Goal: Task Accomplishment & Management: Manage account settings

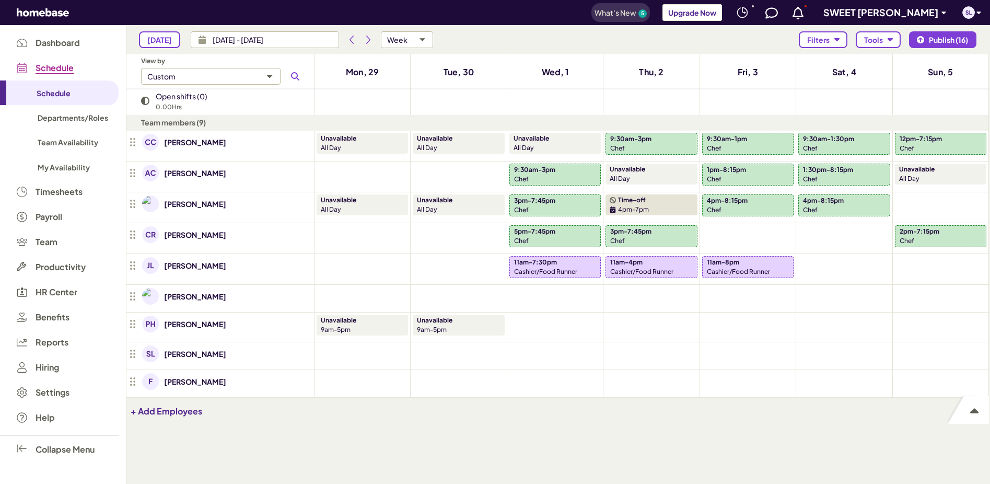
scroll to position [422, 855]
click at [45, 61] on span "Schedule" at bounding box center [59, 67] width 119 height 25
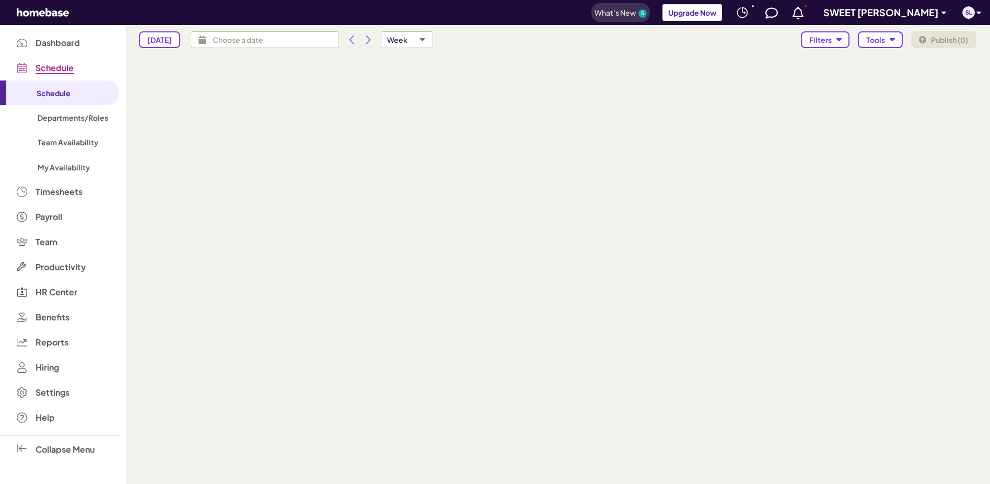
click at [48, 68] on span "Schedule" at bounding box center [55, 67] width 38 height 9
type input "[DATE] - [DATE]"
type input "isAvailabilitiesVisible,isTimeOffsVisible"
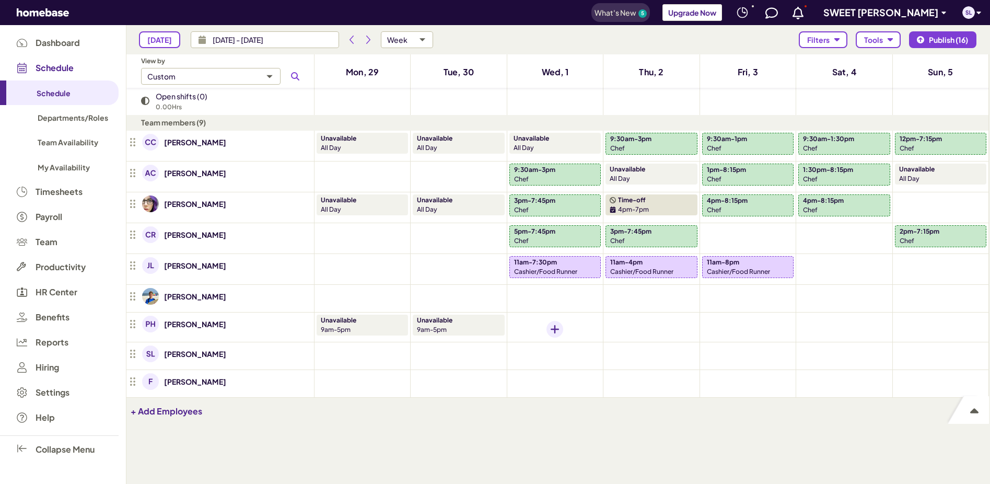
click at [555, 331] on icon "Add shift" at bounding box center [555, 329] width 8 height 8
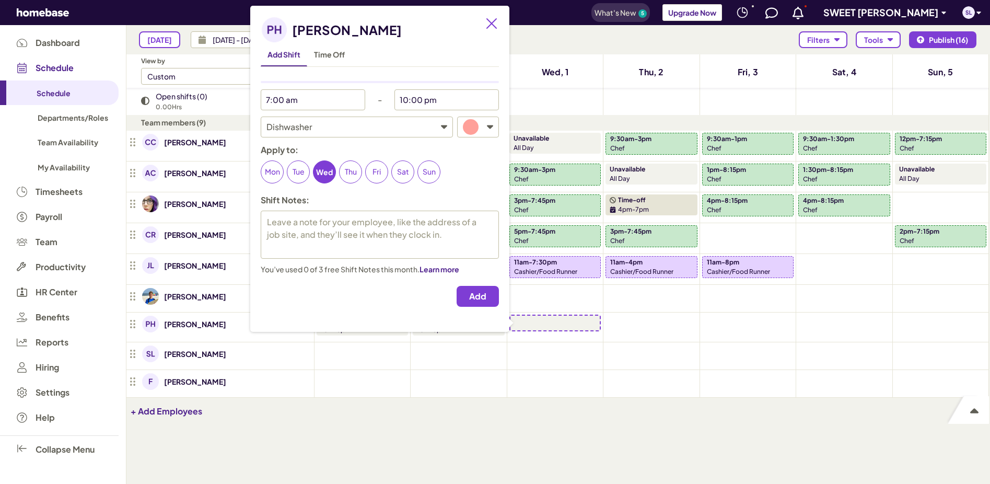
type textarea "x"
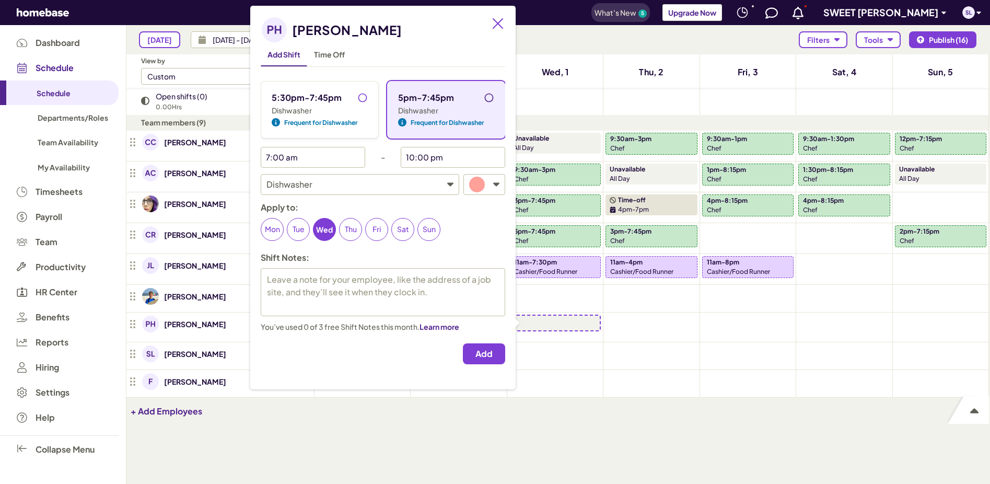
click at [492, 97] on input "5pm-7:45pm" at bounding box center [492, 100] width 17 height 17
radio input "true"
type textarea "x"
type input "5:00 pm"
type input "7:45 pm"
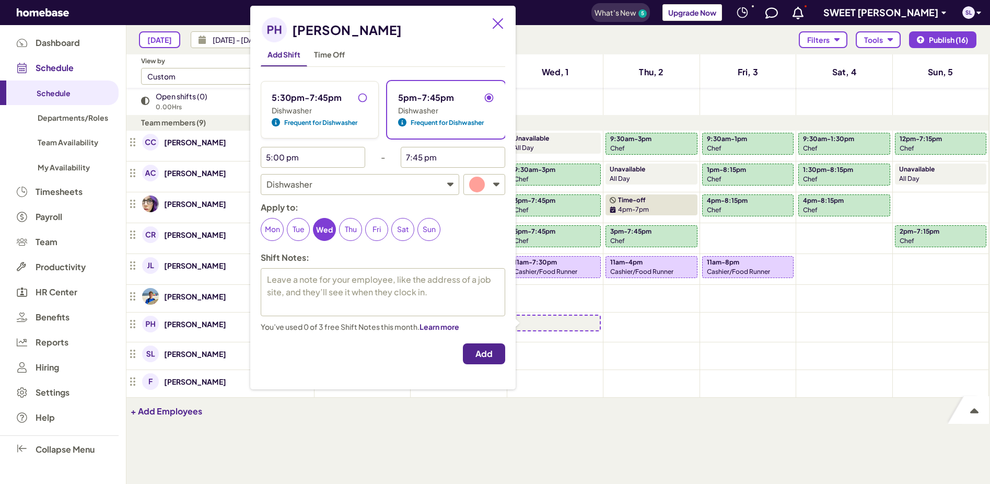
click at [498, 354] on button "Add" at bounding box center [484, 353] width 42 height 21
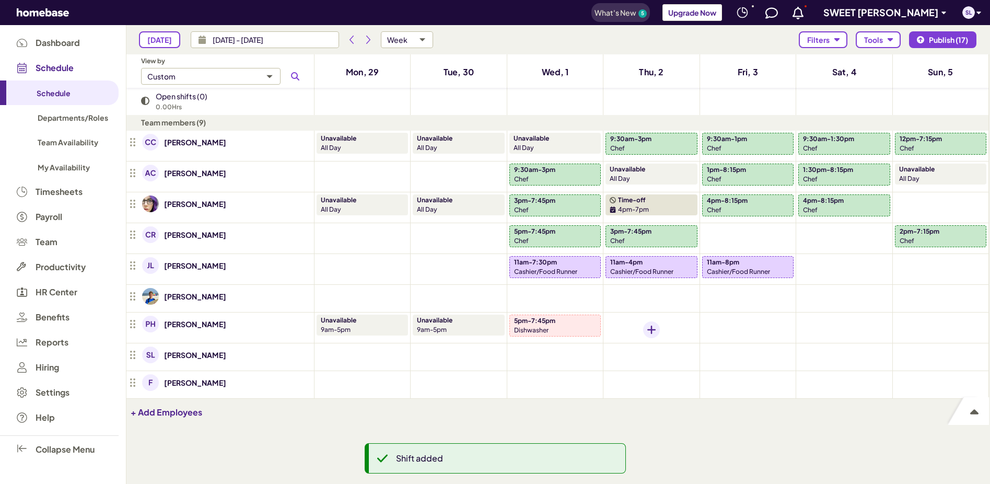
click at [655, 325] on div "Add shift" at bounding box center [651, 329] width 17 height 17
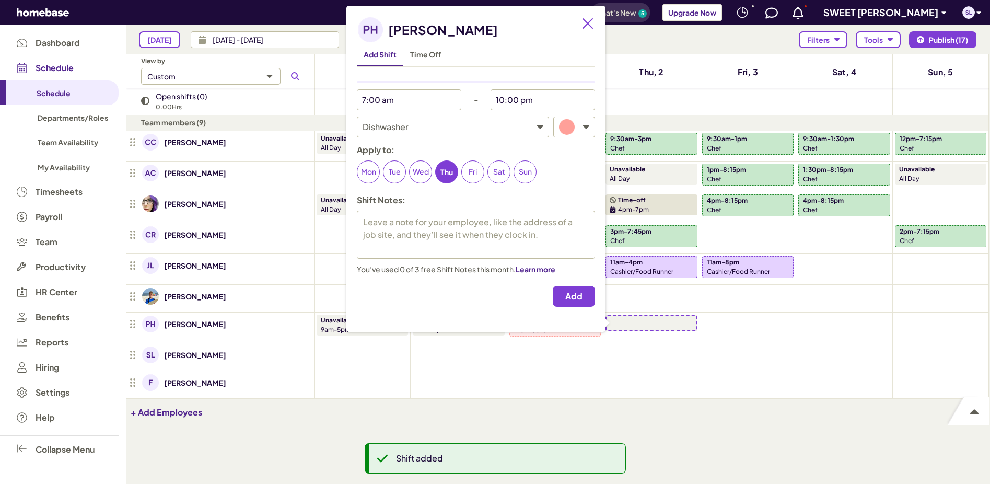
type textarea "x"
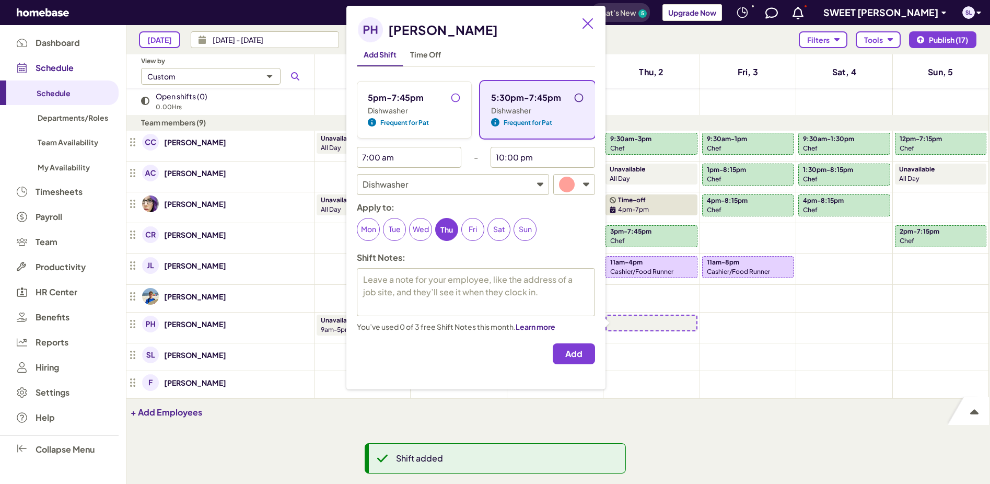
click at [581, 97] on input "5:30pm-7:45pm" at bounding box center [582, 100] width 17 height 17
radio input "true"
type textarea "x"
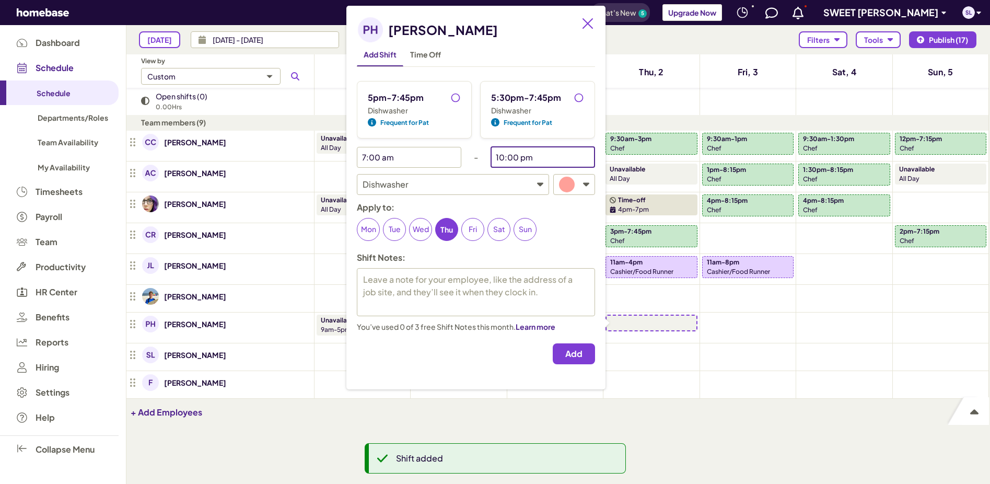
type input "5:30 pm"
type input "7:45 pm"
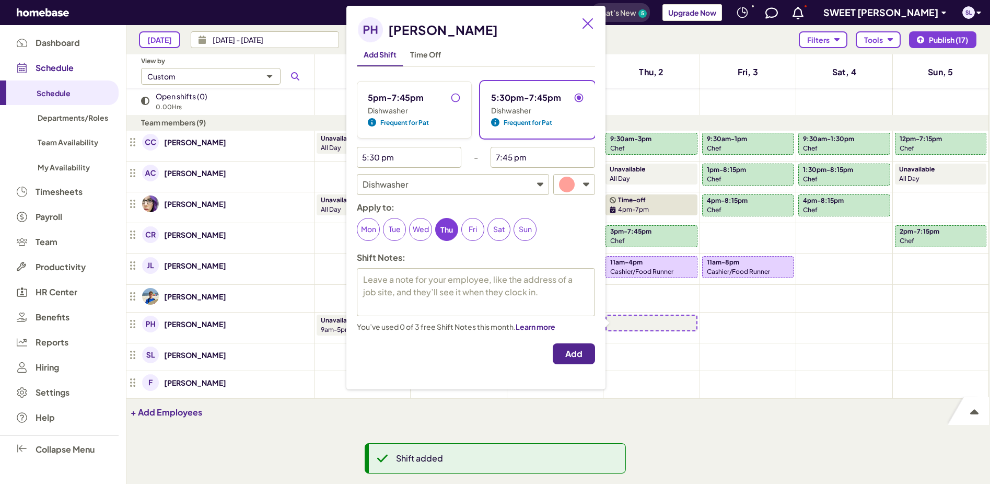
click at [582, 356] on span "Add" at bounding box center [573, 353] width 17 height 10
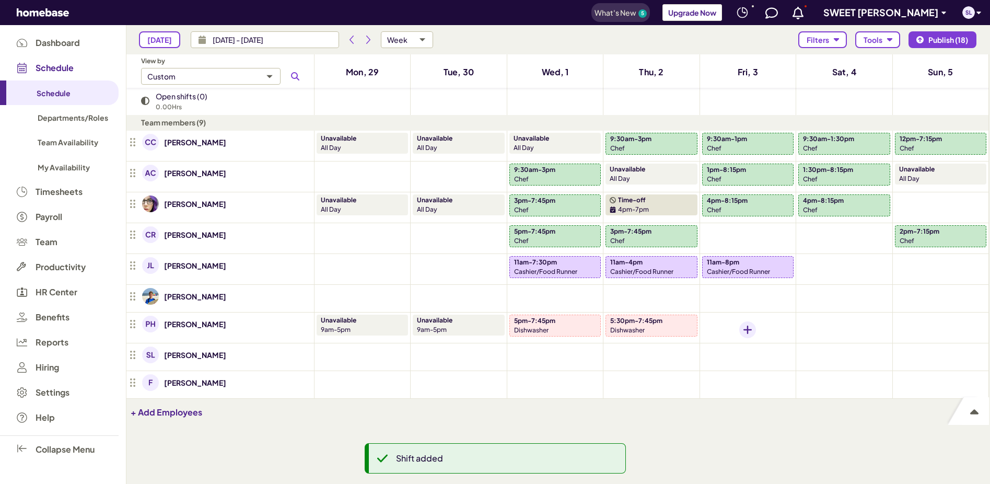
click at [749, 329] on icon "Add shift" at bounding box center [747, 329] width 8 height 8
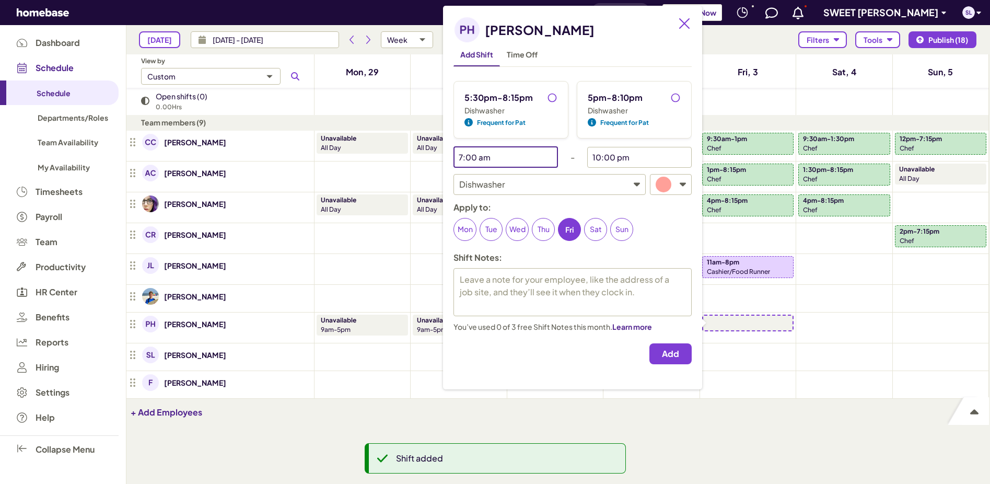
click at [516, 159] on input "7:00 am" at bounding box center [497, 157] width 89 height 21
type textarea "x"
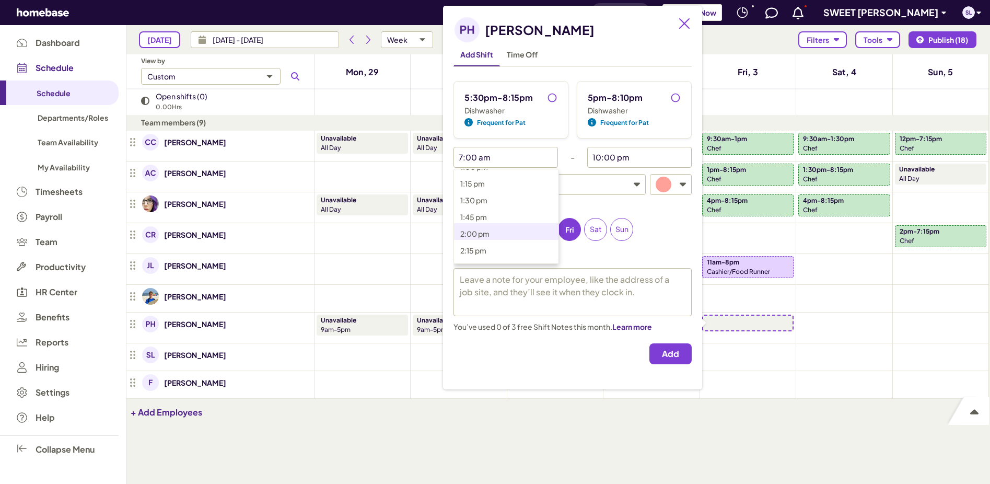
click at [499, 236] on p "2:00 pm" at bounding box center [512, 233] width 104 height 13
type input "2:00 pm"
type textarea "x"
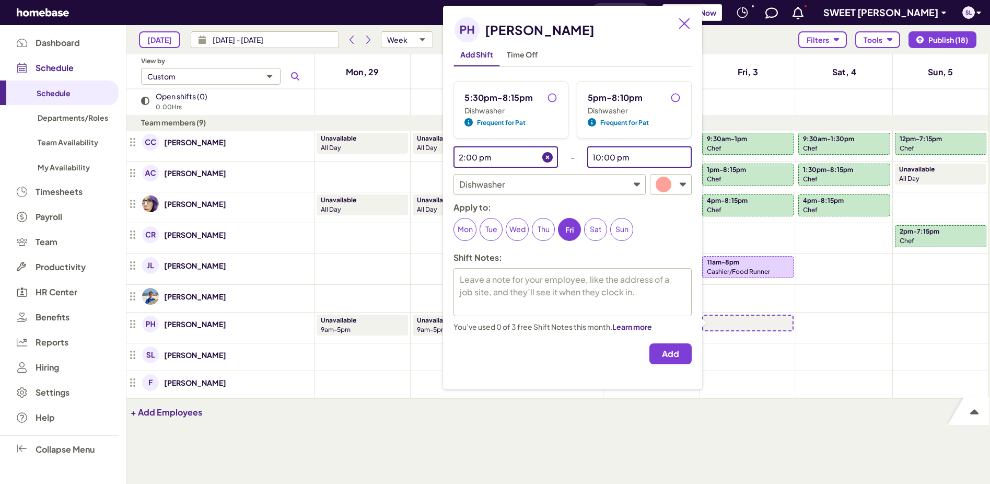
click at [649, 151] on input "10:00 pm" at bounding box center [631, 157] width 89 height 21
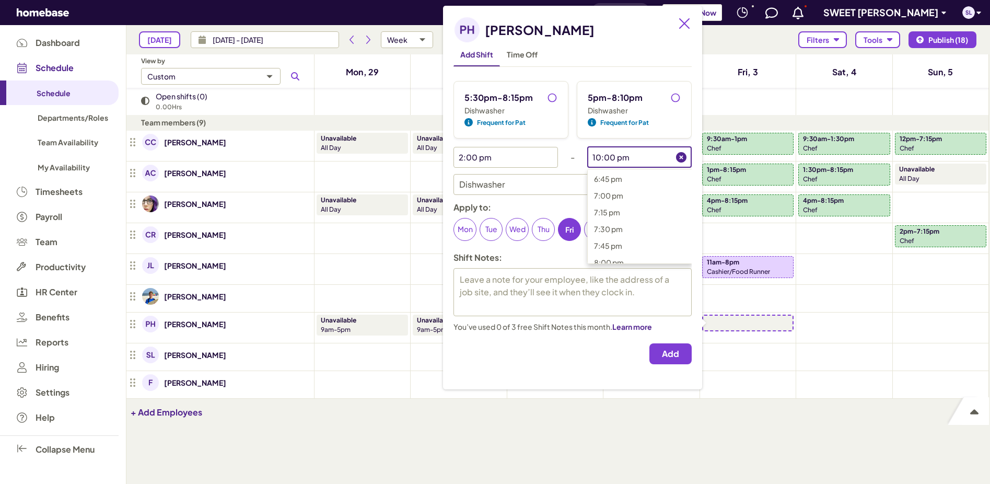
scroll to position [1283, 0]
click at [622, 244] on p "8:15 pm" at bounding box center [646, 250] width 104 height 13
type input "8:15 pm"
type textarea "x"
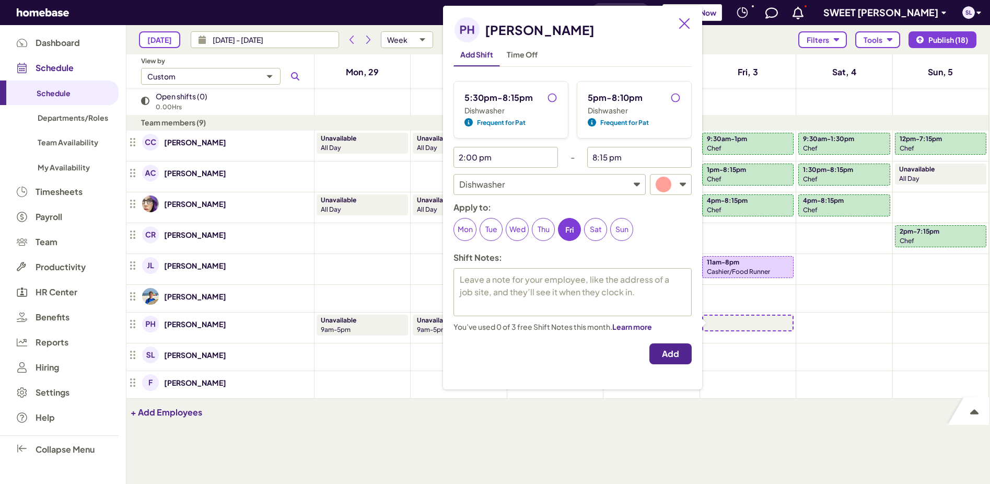
click at [663, 351] on span "Add" at bounding box center [670, 353] width 17 height 10
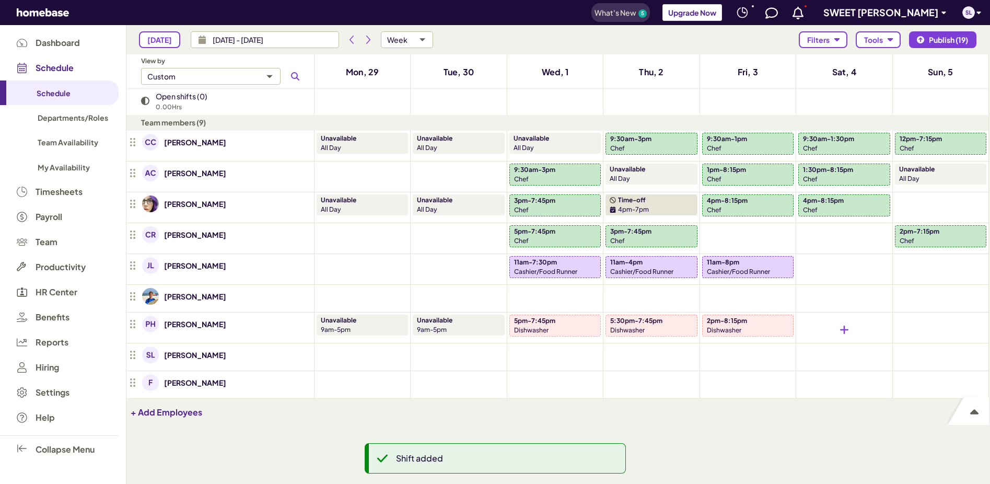
click at [821, 326] on div at bounding box center [843, 329] width 91 height 30
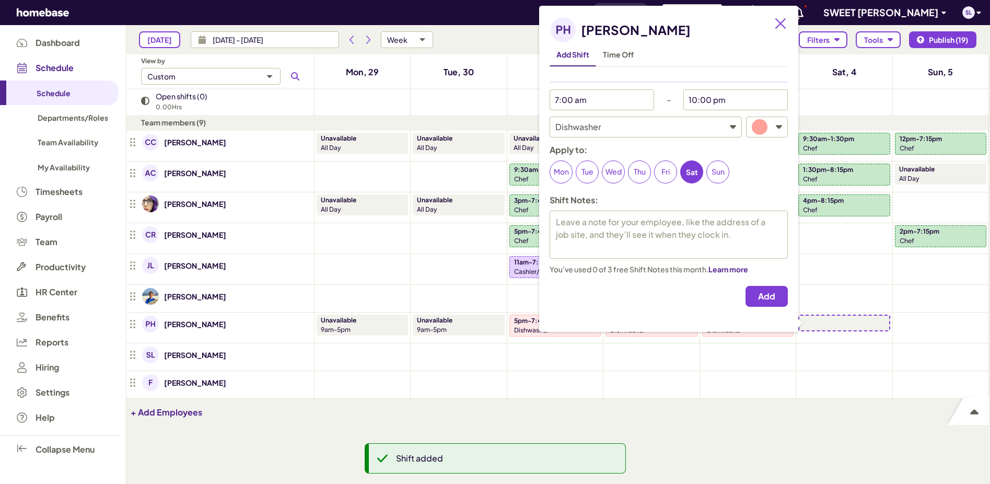
type textarea "x"
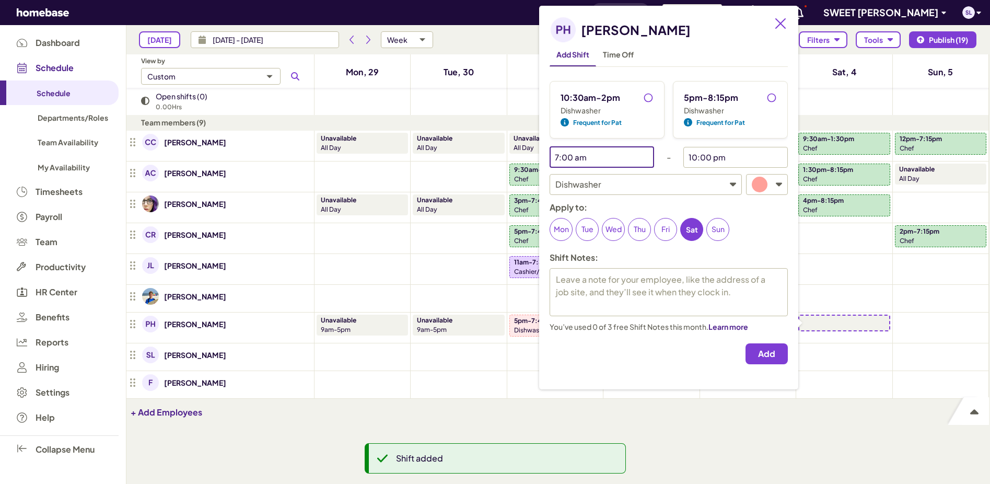
click at [617, 155] on input "7:00 am" at bounding box center [594, 157] width 89 height 21
click at [576, 188] on span "10:30 am" at bounding box center [572, 184] width 32 height 9
type input "10:30 am"
type textarea "x"
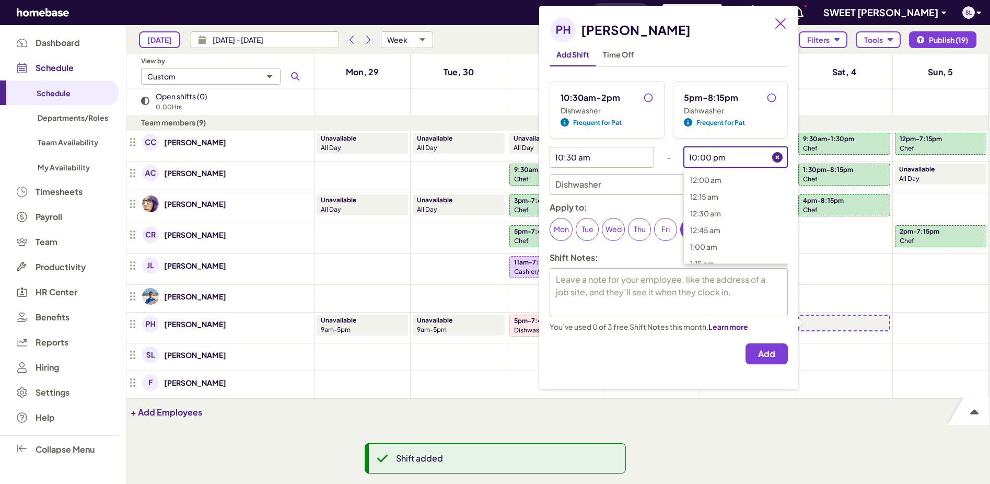
click at [728, 158] on input "10:00 pm" at bounding box center [727, 157] width 89 height 21
click at [709, 232] on span "8:15 pm" at bounding box center [703, 233] width 27 height 9
type input "8:15 pm"
type textarea "x"
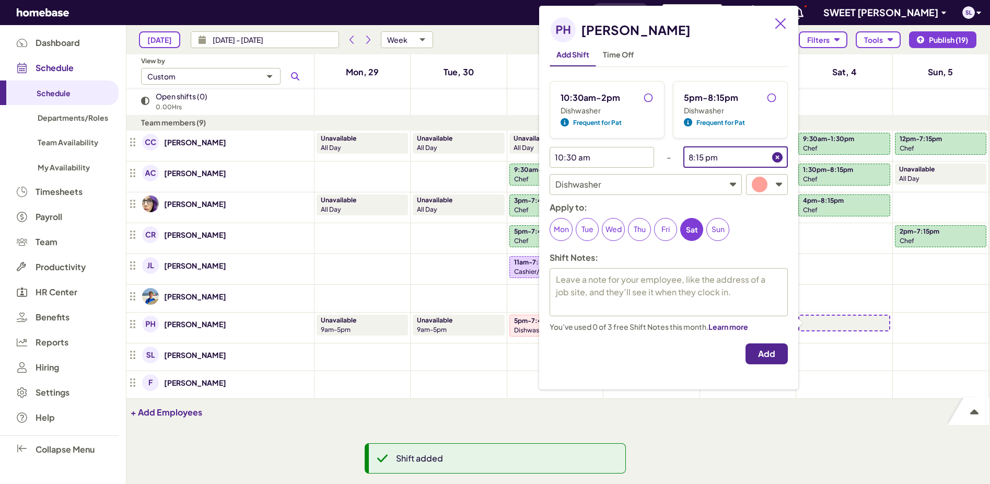
click at [766, 350] on span "Add" at bounding box center [766, 353] width 17 height 10
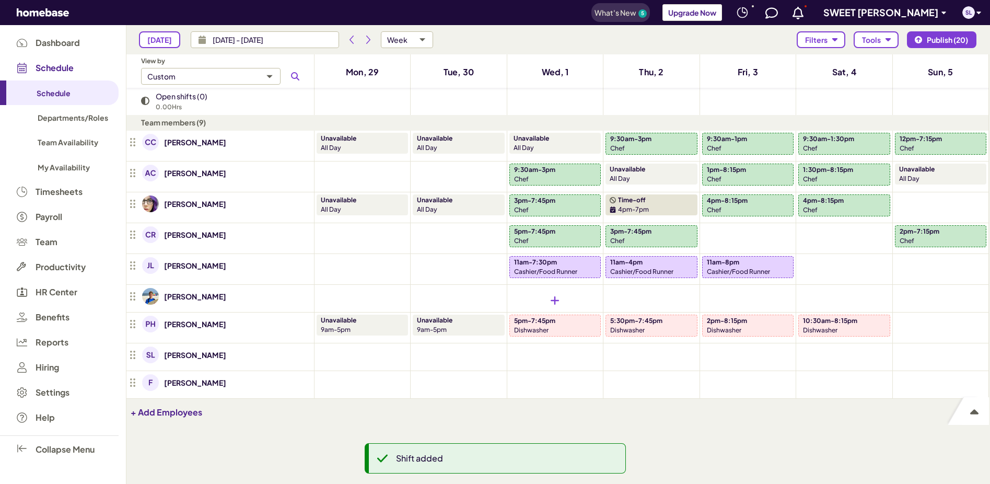
click at [534, 295] on div at bounding box center [554, 300] width 91 height 27
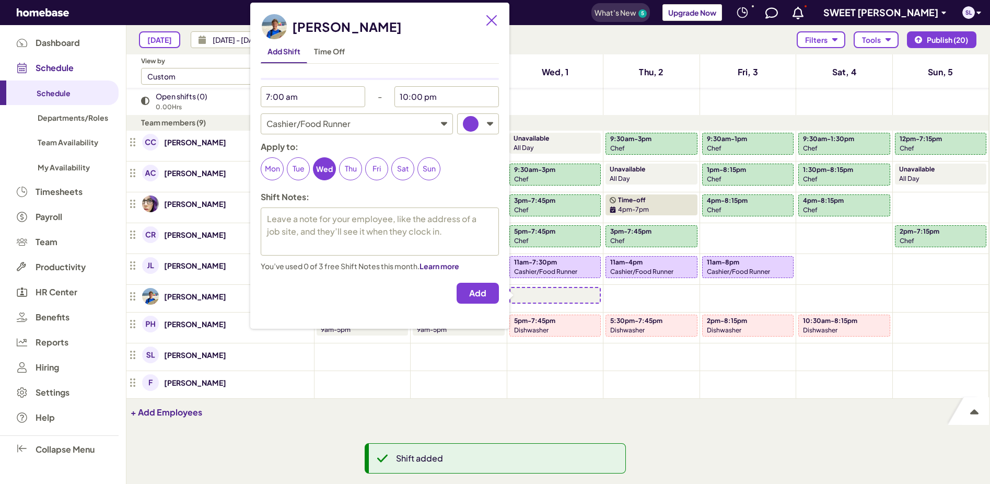
type textarea "x"
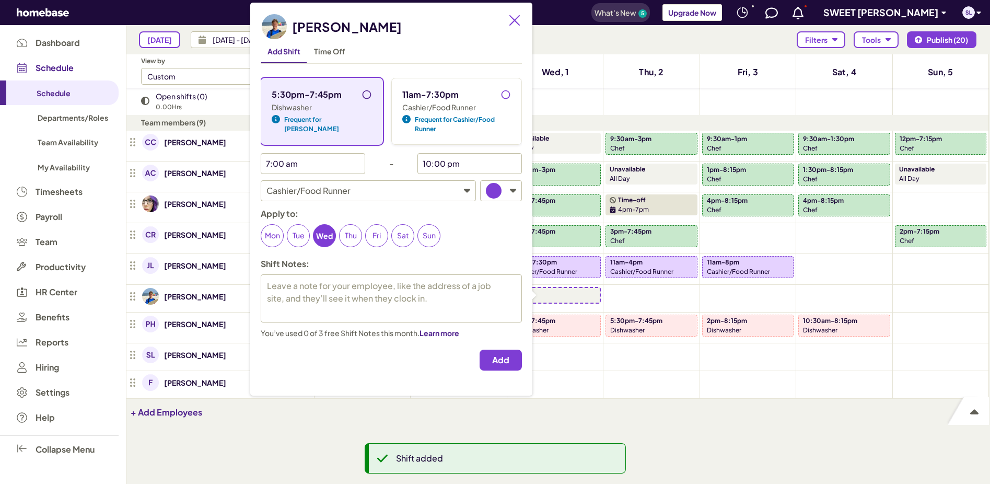
click at [361, 94] on input "5:30pm-7:45pm" at bounding box center [369, 97] width 17 height 17
radio input "true"
type textarea "x"
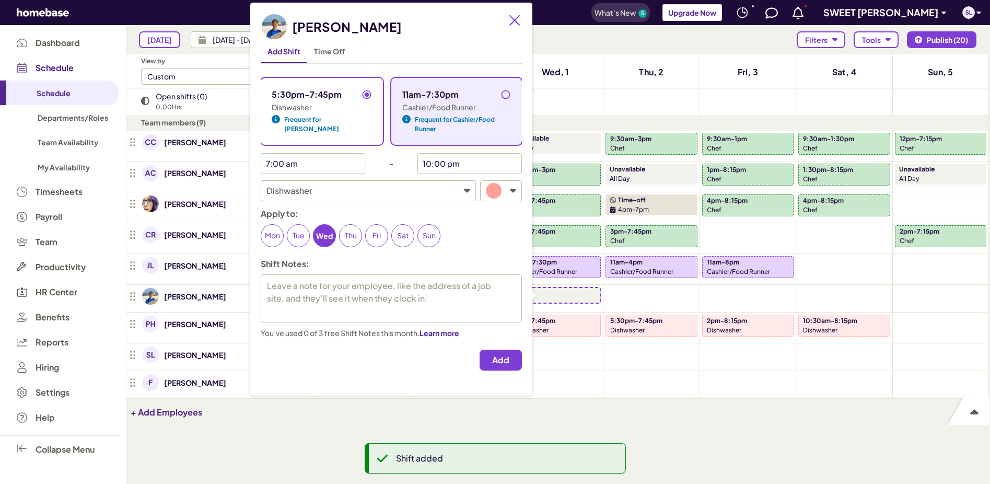
type input "5:30 pm"
type input "7:45 pm"
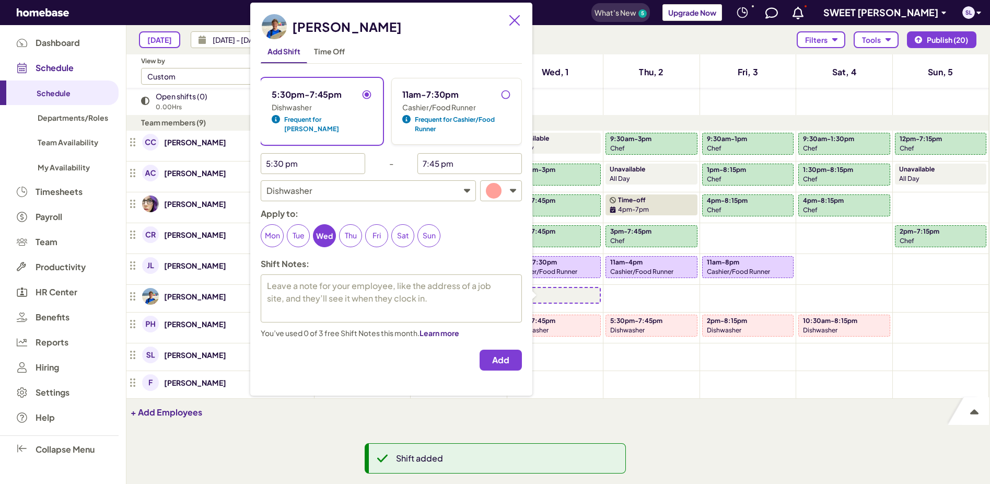
drag, startPoint x: 499, startPoint y: 363, endPoint x: 569, endPoint y: 340, distance: 73.7
click at [499, 363] on span "Add" at bounding box center [500, 360] width 17 height 10
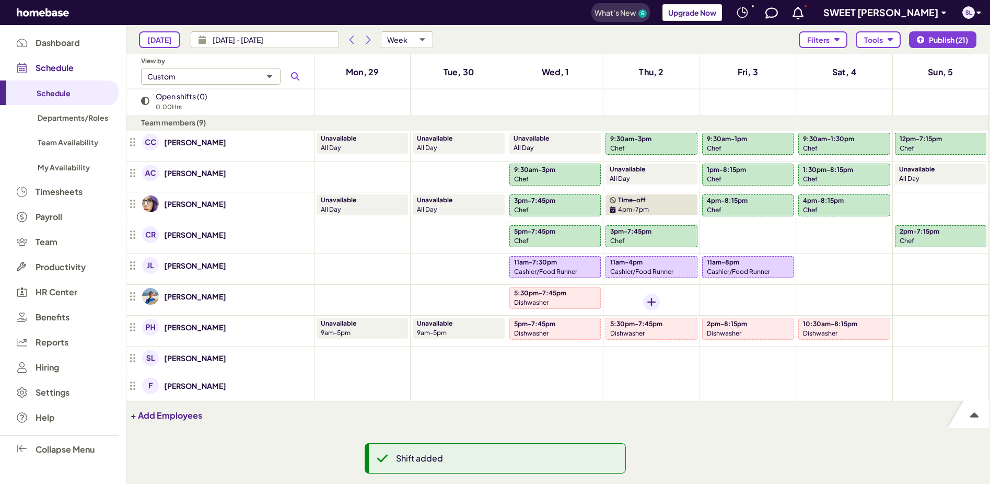
click at [654, 300] on icon "Add shift" at bounding box center [651, 302] width 8 height 8
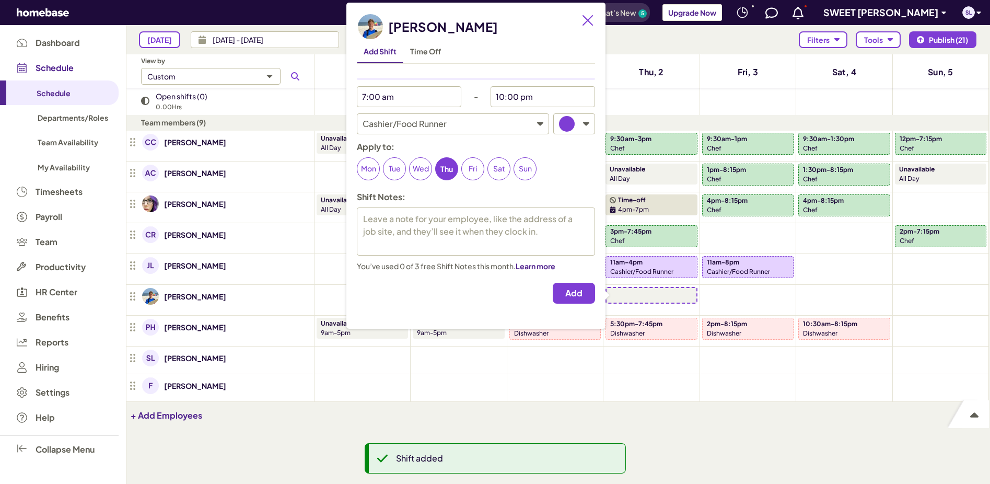
type textarea "x"
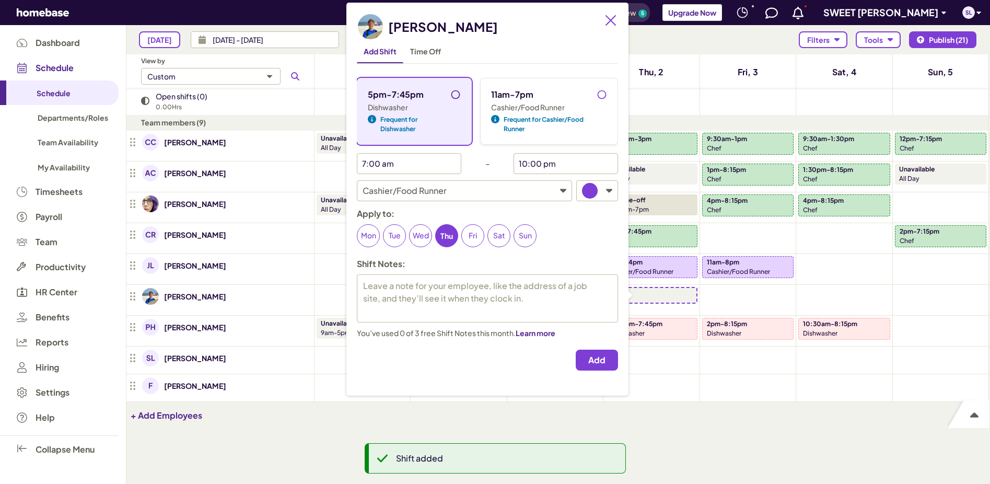
click at [457, 93] on input "5pm-7:45pm" at bounding box center [458, 97] width 17 height 17
radio input "true"
type textarea "x"
type input "5:00 pm"
type input "7:45 pm"
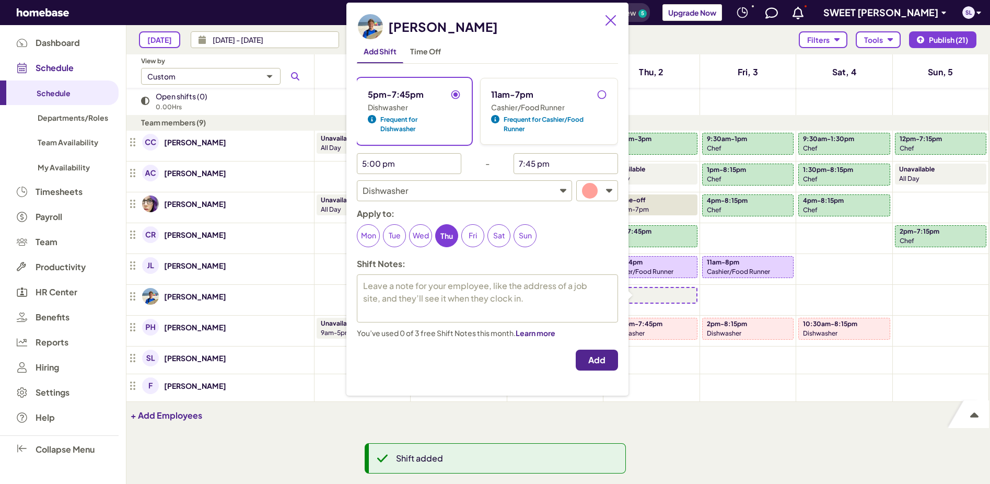
type textarea "x"
click at [592, 351] on button "Add" at bounding box center [597, 359] width 42 height 21
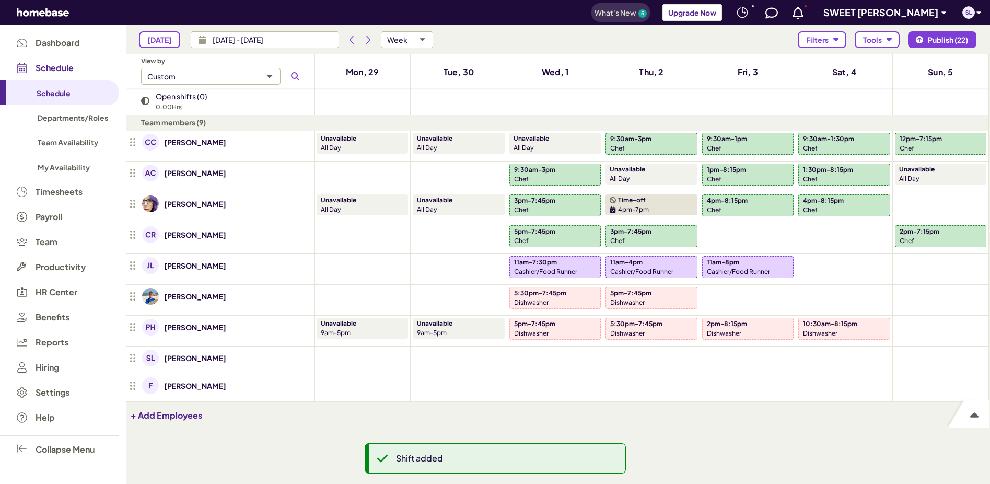
click at [629, 294] on p "5pm-7:45pm" at bounding box center [630, 292] width 41 height 9
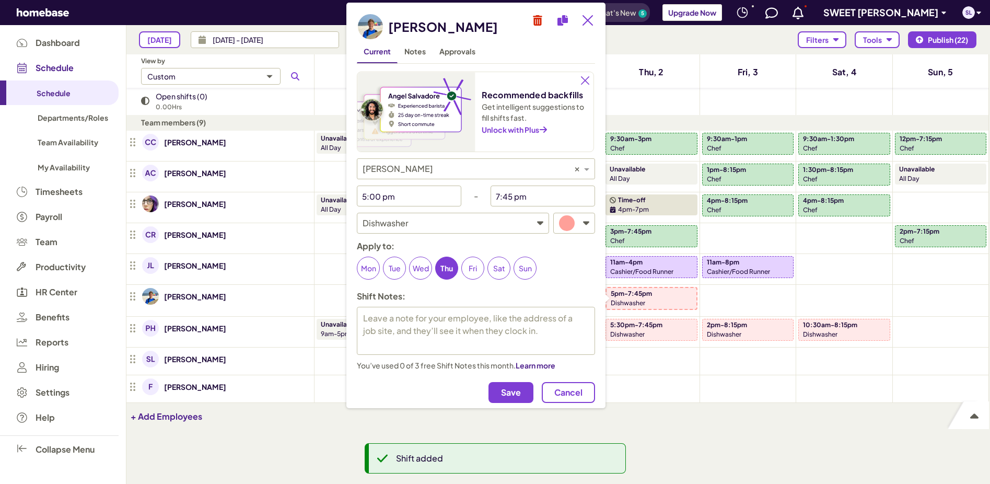
type textarea "x"
click at [411, 192] on input "5:00 pm" at bounding box center [401, 195] width 89 height 21
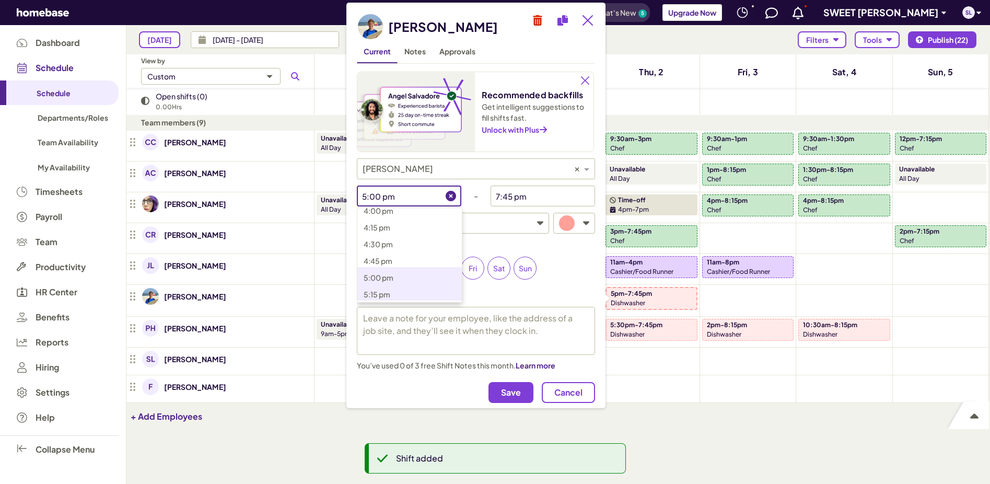
scroll to position [1094, 0]
click at [378, 290] on span "5:30 pm" at bounding box center [378, 293] width 29 height 9
type input "5:30 pm"
type textarea "x"
drag, startPoint x: 498, startPoint y: 389, endPoint x: 514, endPoint y: 382, distance: 17.8
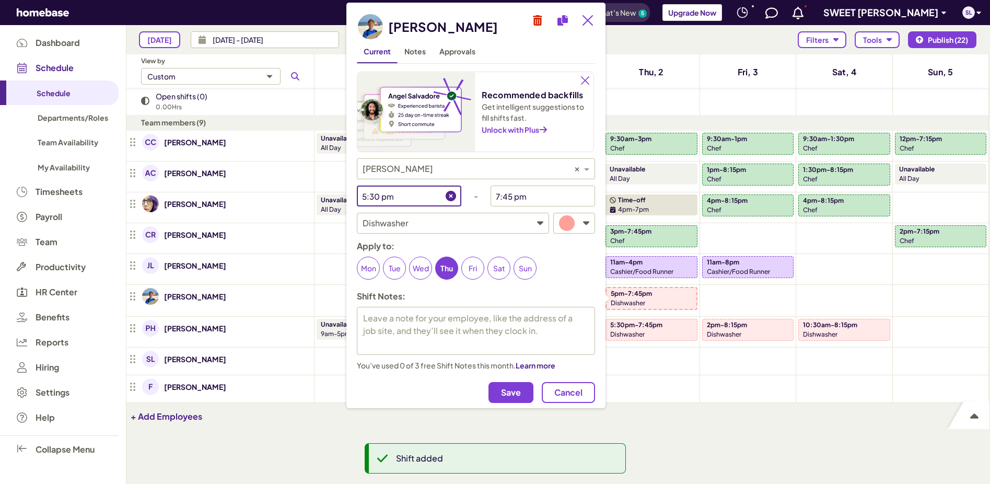
click at [498, 389] on button "Save" at bounding box center [510, 392] width 45 height 21
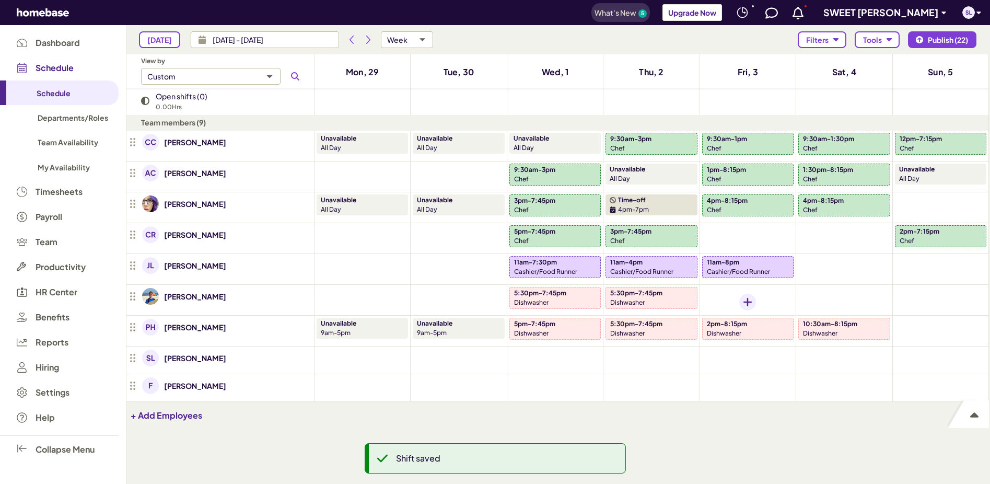
click at [742, 301] on div "Add shift" at bounding box center [747, 302] width 17 height 17
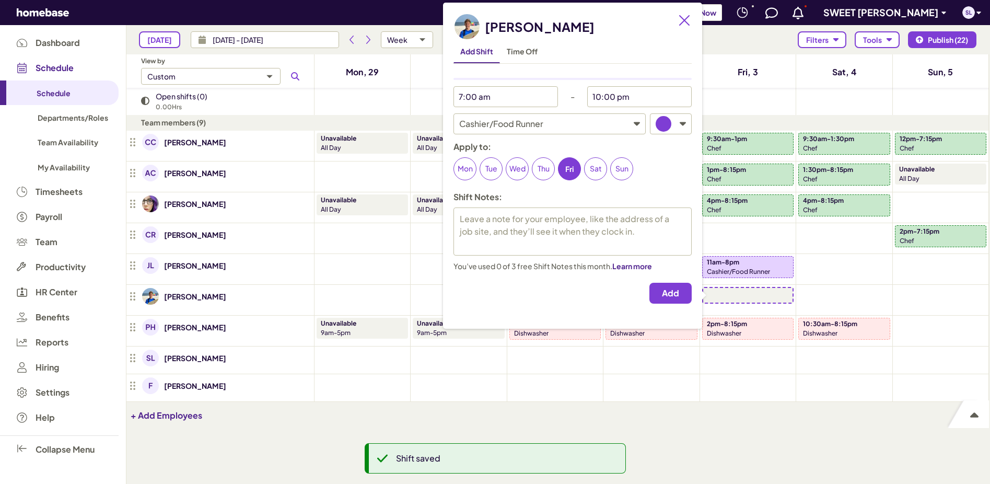
type textarea "x"
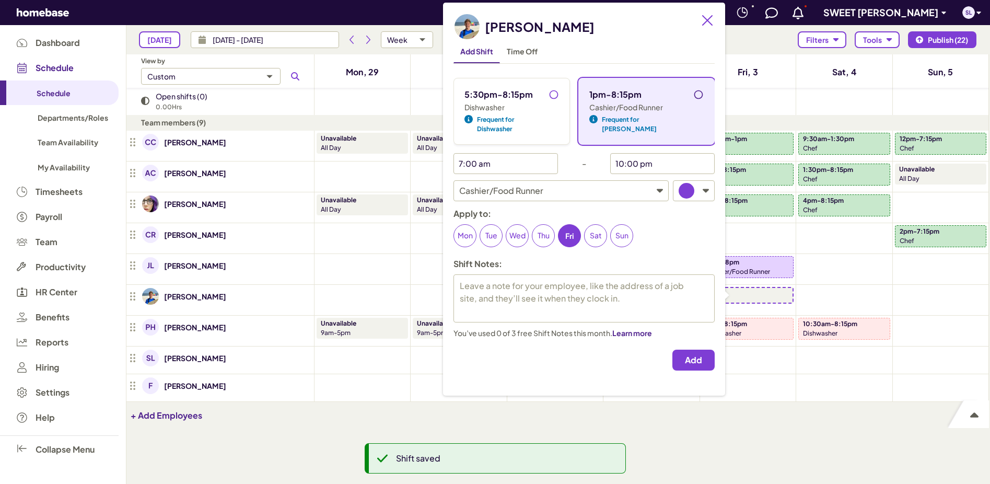
click at [693, 95] on input "1pm-8:15pm" at bounding box center [701, 97] width 17 height 17
radio input "true"
type textarea "x"
type input "1:00 pm"
type input "8:15 pm"
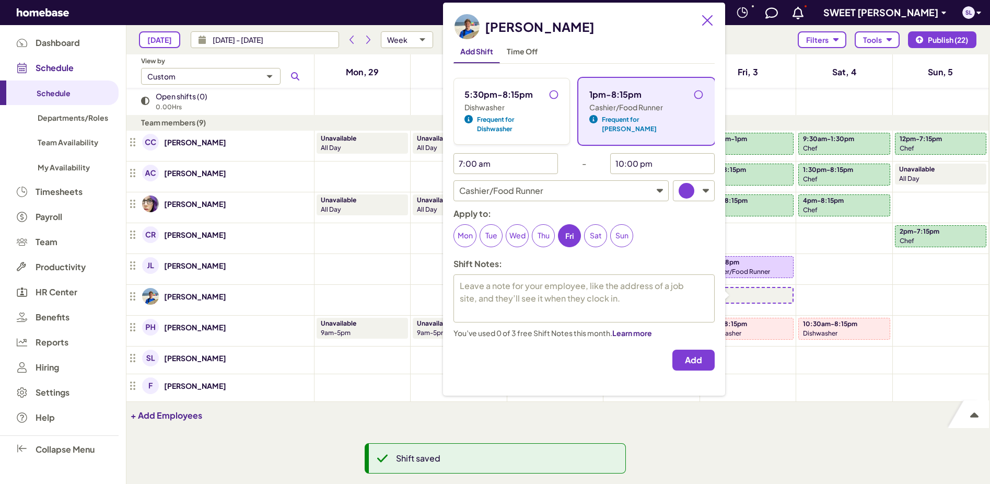
type textarea "x"
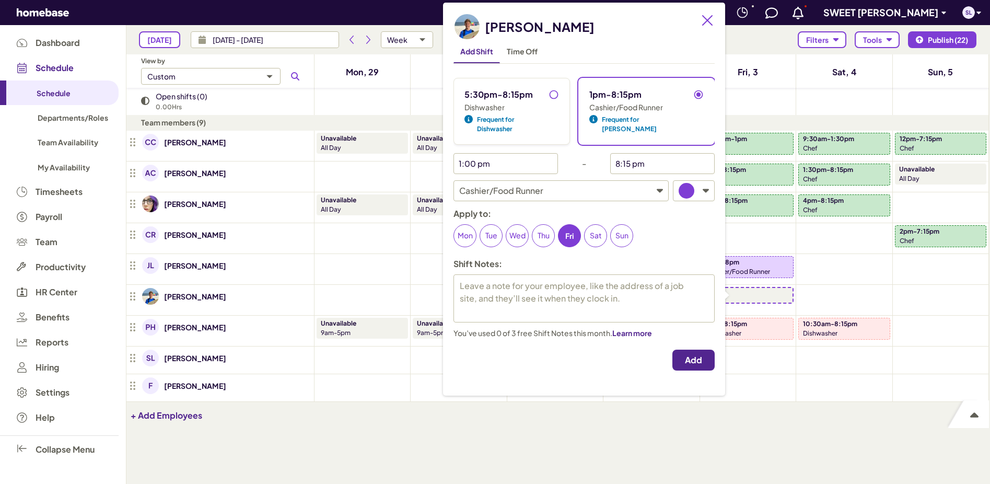
click at [685, 355] on span "Add" at bounding box center [693, 360] width 17 height 10
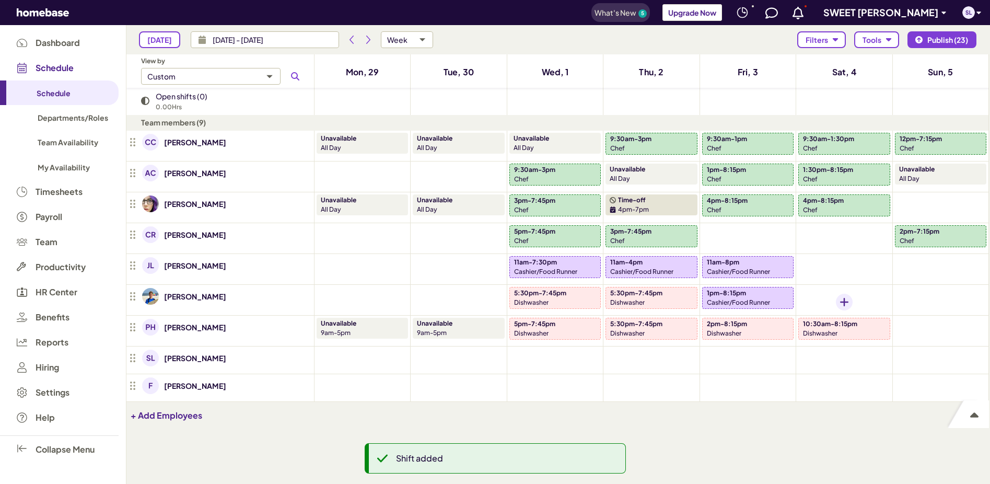
click at [845, 297] on div "Add shift" at bounding box center [844, 302] width 17 height 17
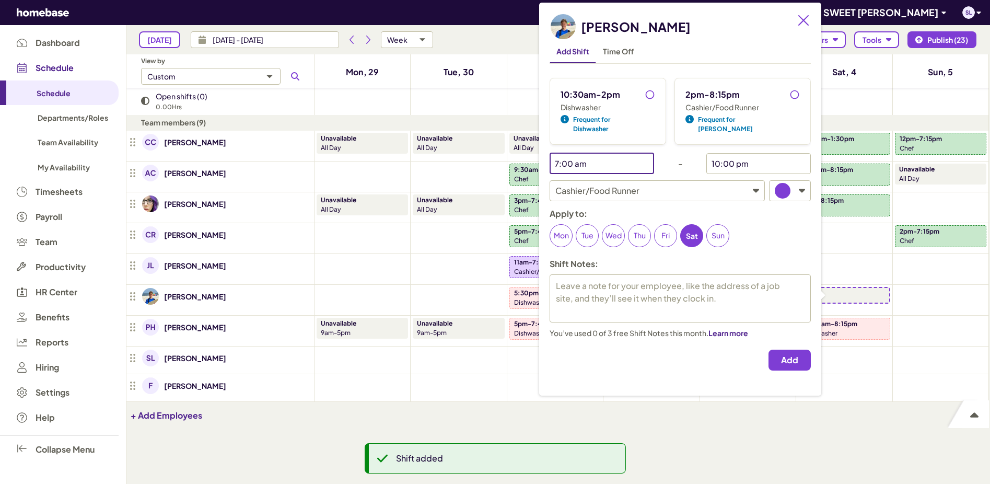
click at [630, 157] on input "7:00 am" at bounding box center [594, 163] width 89 height 21
type textarea "x"
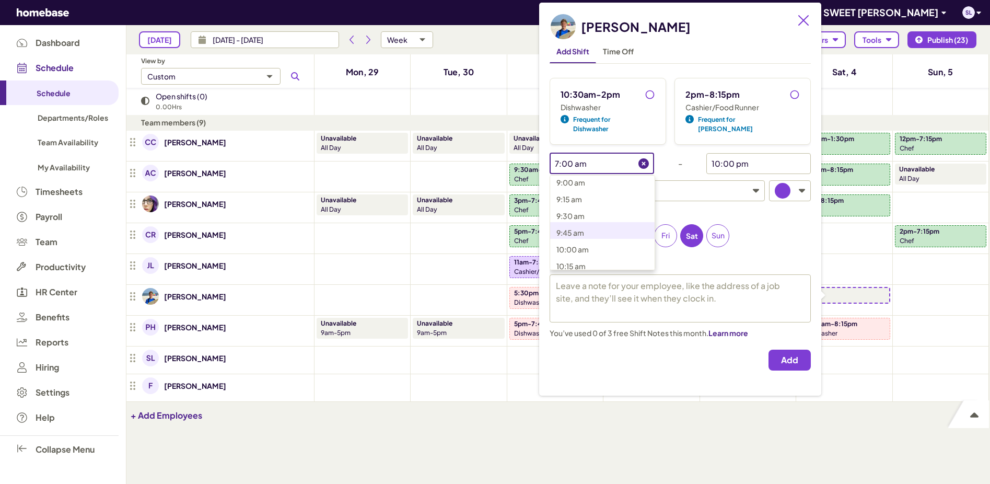
scroll to position [709, 0]
click at [578, 174] on span "10:30 am" at bounding box center [572, 178] width 32 height 9
type input "10:30 am"
type textarea "x"
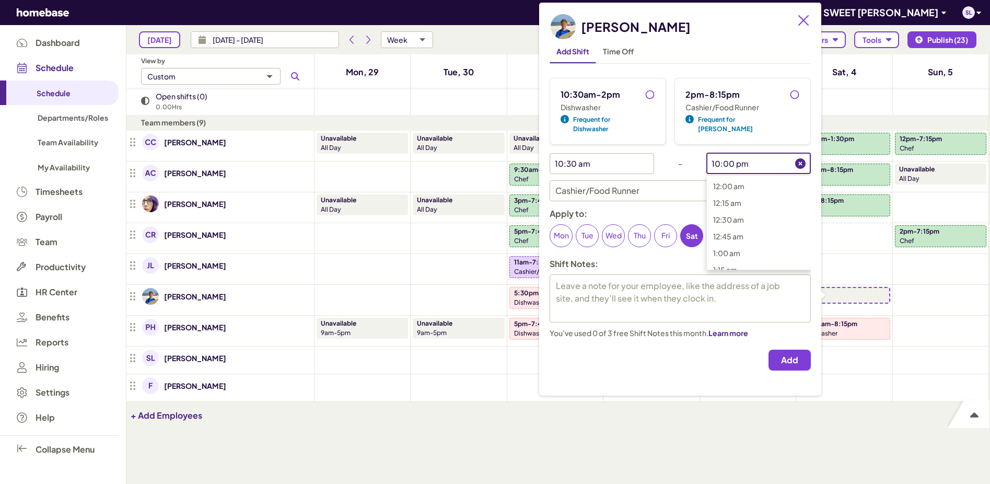
click at [738, 156] on input "10:00 pm" at bounding box center [750, 163] width 89 height 21
click at [727, 219] on p "8:15 pm" at bounding box center [765, 225] width 104 height 13
type input "8:15 pm"
type textarea "x"
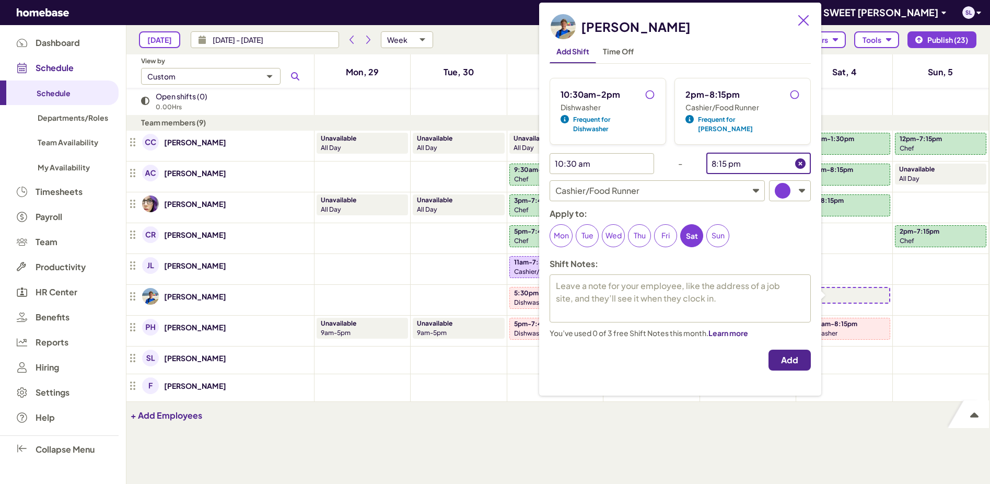
click at [781, 355] on span "Add" at bounding box center [789, 360] width 17 height 10
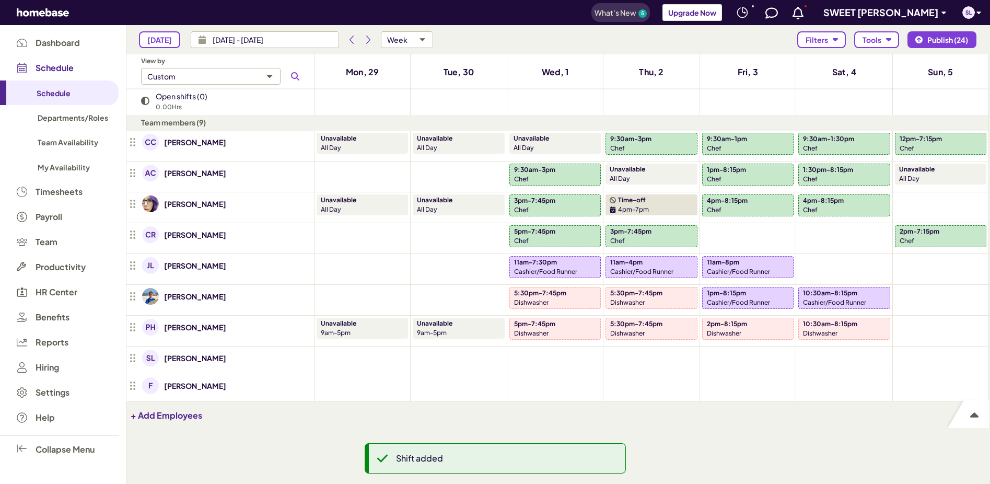
click at [932, 299] on div "Add shift" at bounding box center [940, 302] width 17 height 17
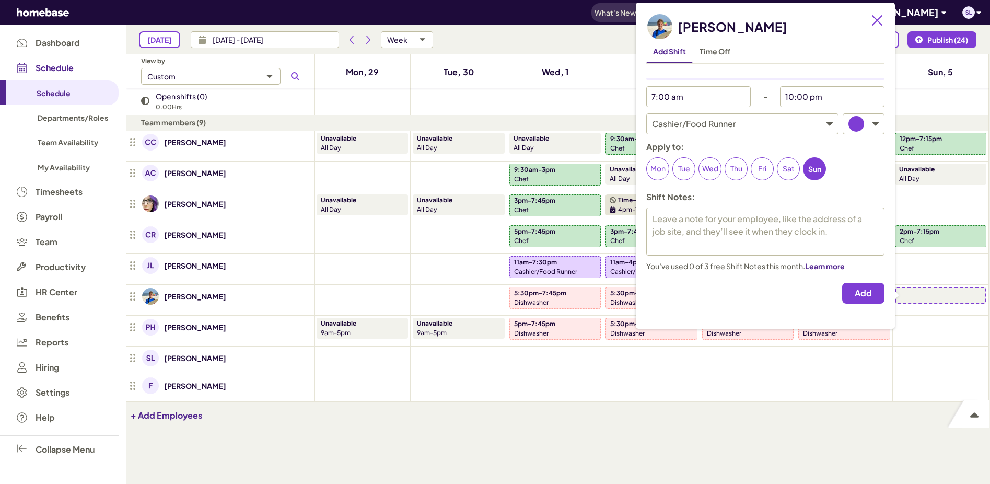
type textarea "x"
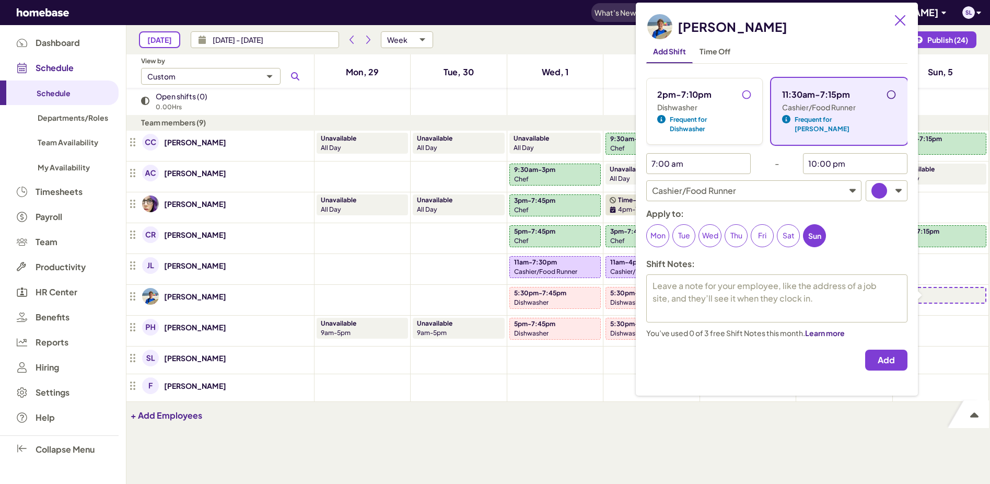
click at [886, 94] on input "11:30am-7:15pm" at bounding box center [894, 97] width 17 height 17
radio input "true"
type textarea "x"
type input "11:30 am"
type input "7:15 pm"
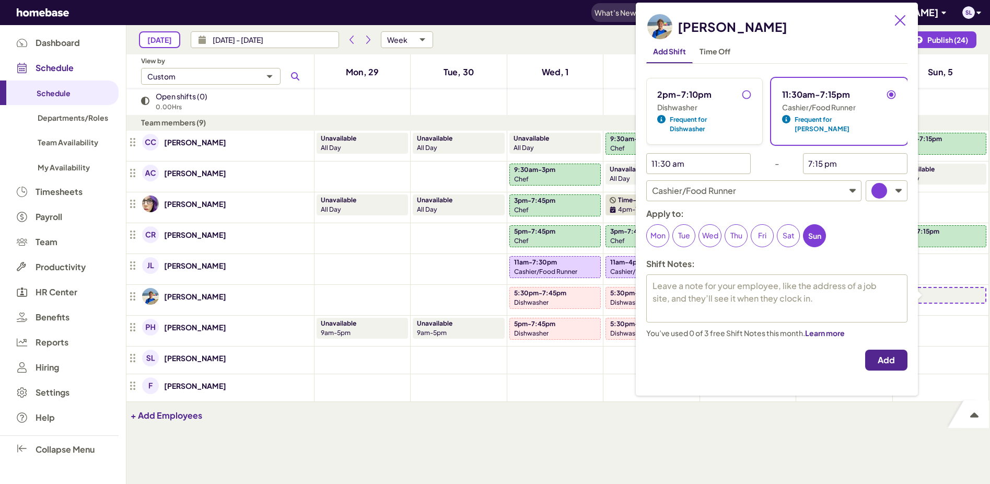
click at [880, 353] on button "Add" at bounding box center [886, 359] width 42 height 21
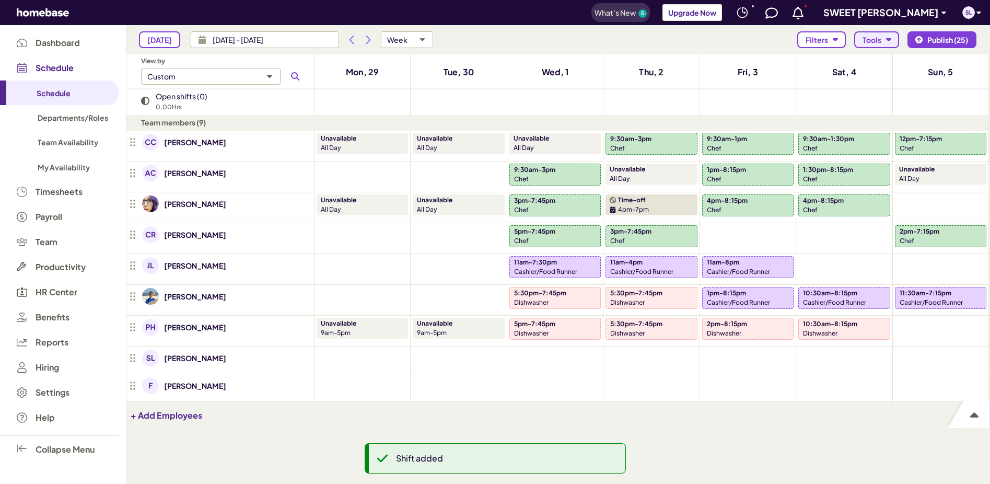
click at [886, 37] on icon "button" at bounding box center [889, 40] width 6 height 6
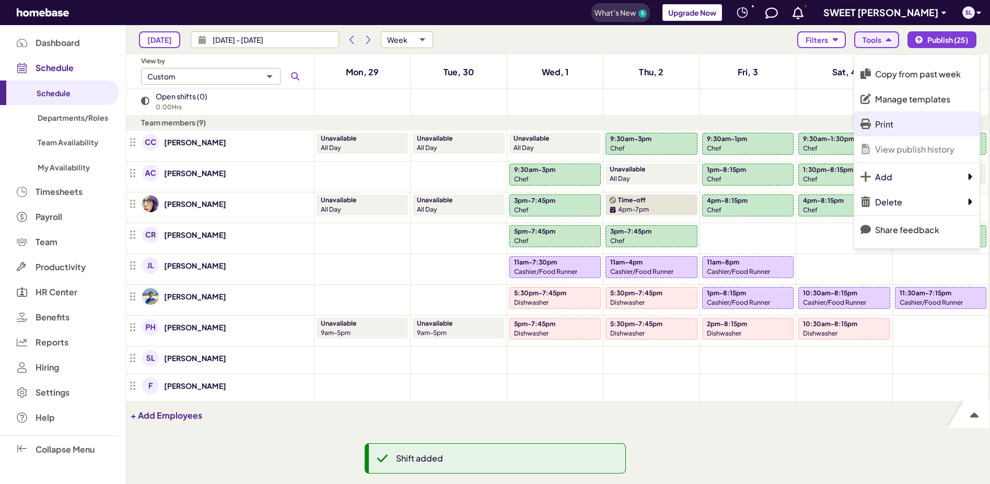
click at [889, 123] on p "Print" at bounding box center [884, 124] width 18 height 11
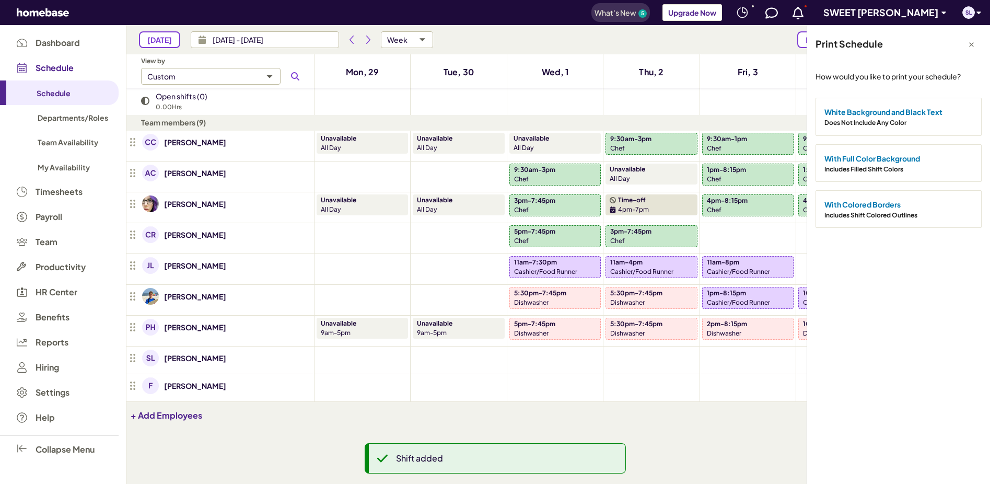
click at [889, 123] on span "Does Not Include Any Color" at bounding box center [865, 123] width 82 height 8
